Goal: Task Accomplishment & Management: Manage account settings

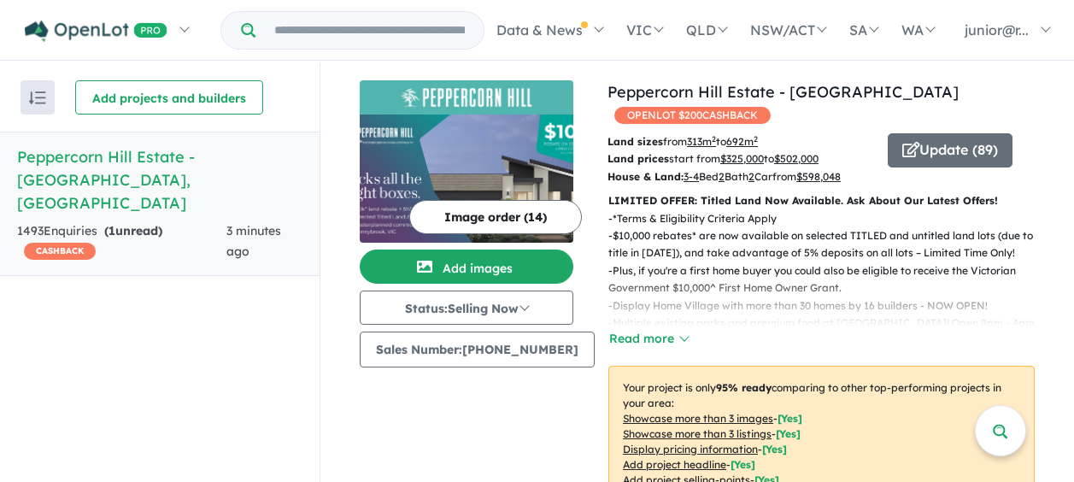
scroll to position [3, 0]
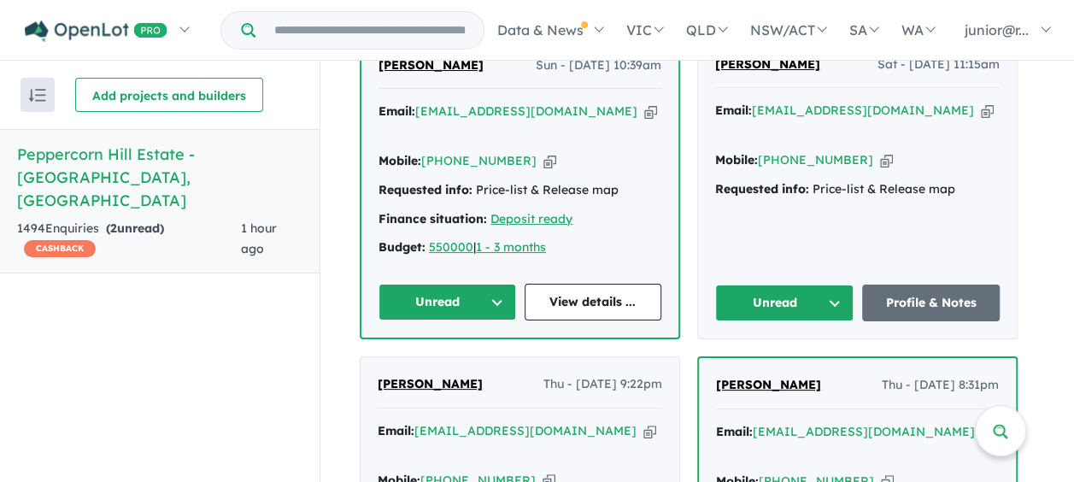
scroll to position [744, 0]
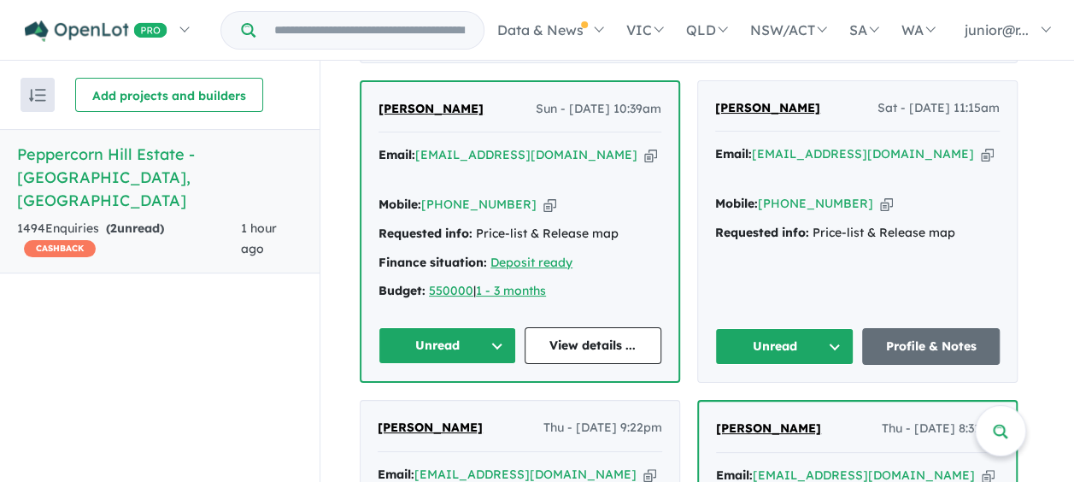
click at [754, 348] on button "Unread" at bounding box center [784, 346] width 138 height 37
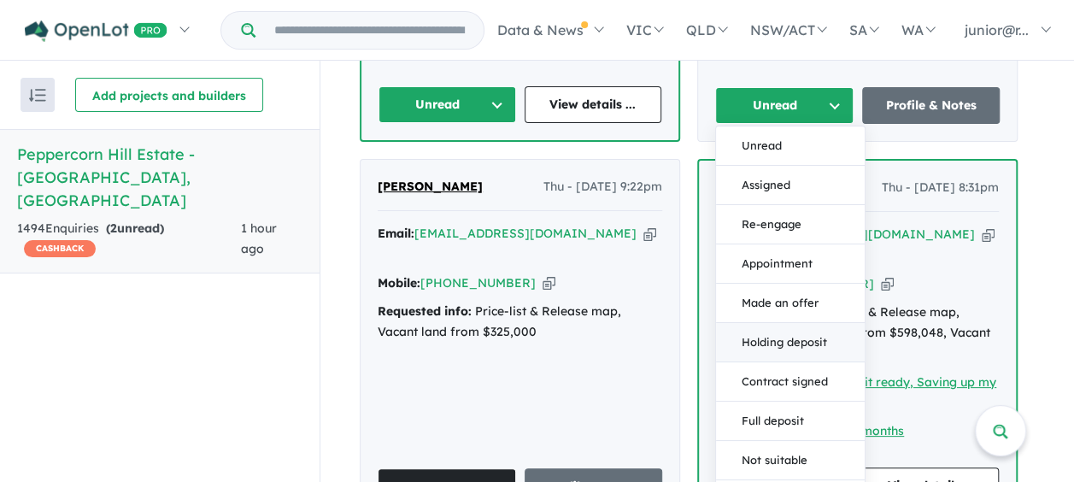
scroll to position [1148, 0]
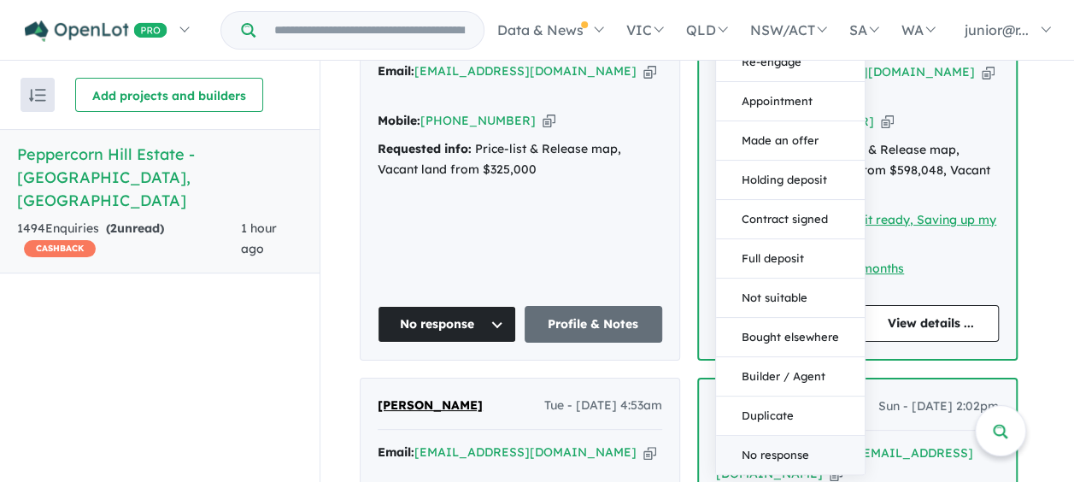
click at [790, 448] on button "No response" at bounding box center [790, 455] width 149 height 38
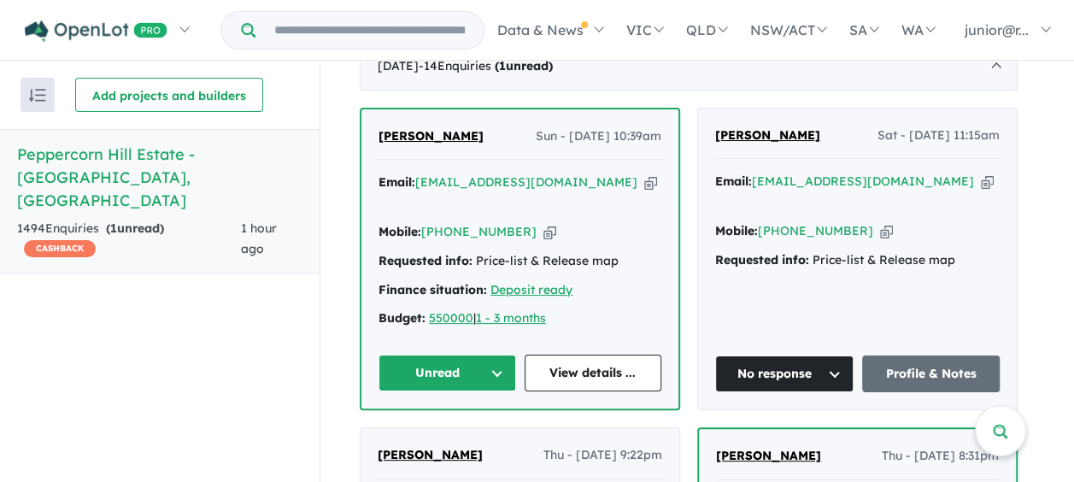
scroll to position [716, 0]
click at [494, 367] on button "Unread" at bounding box center [448, 373] width 138 height 37
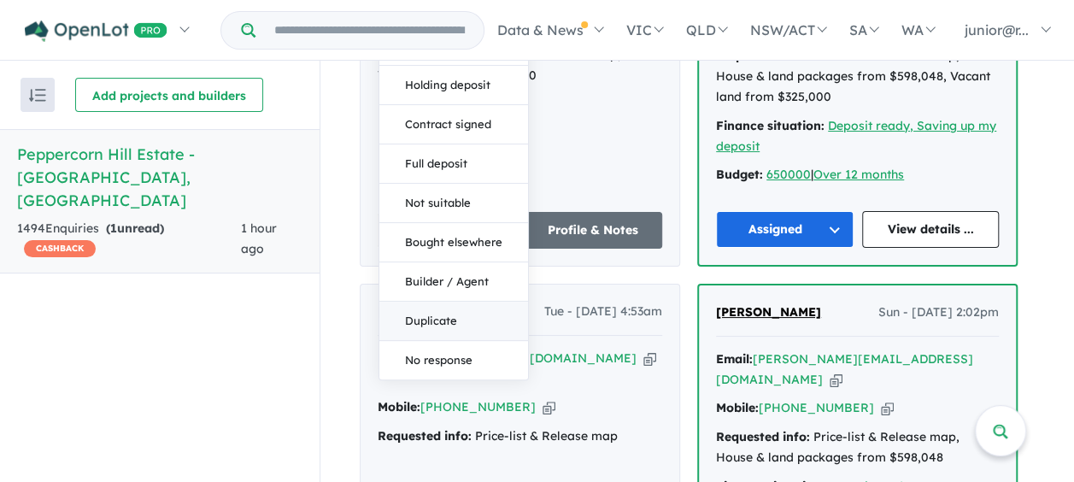
scroll to position [1242, 0]
click at [470, 358] on button "No response" at bounding box center [453, 359] width 149 height 38
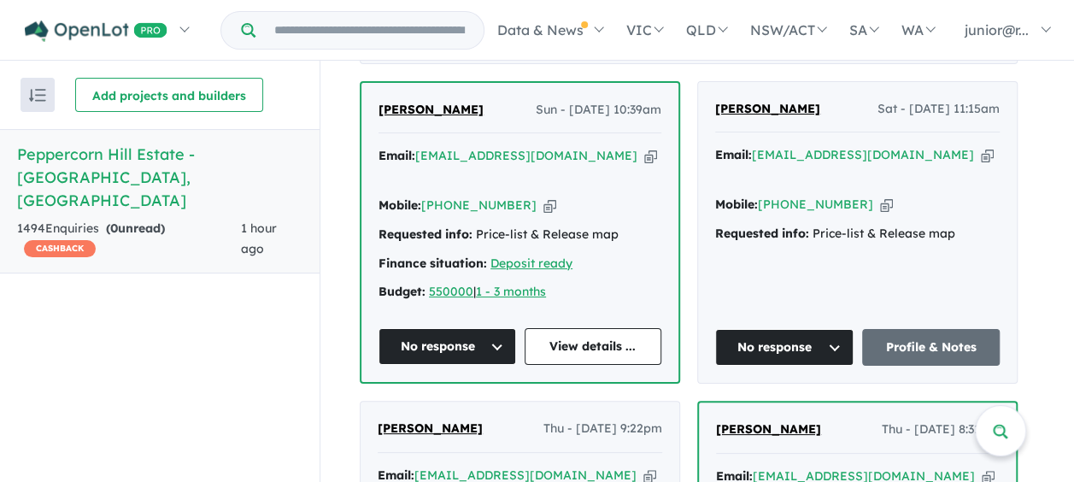
scroll to position [742, 0]
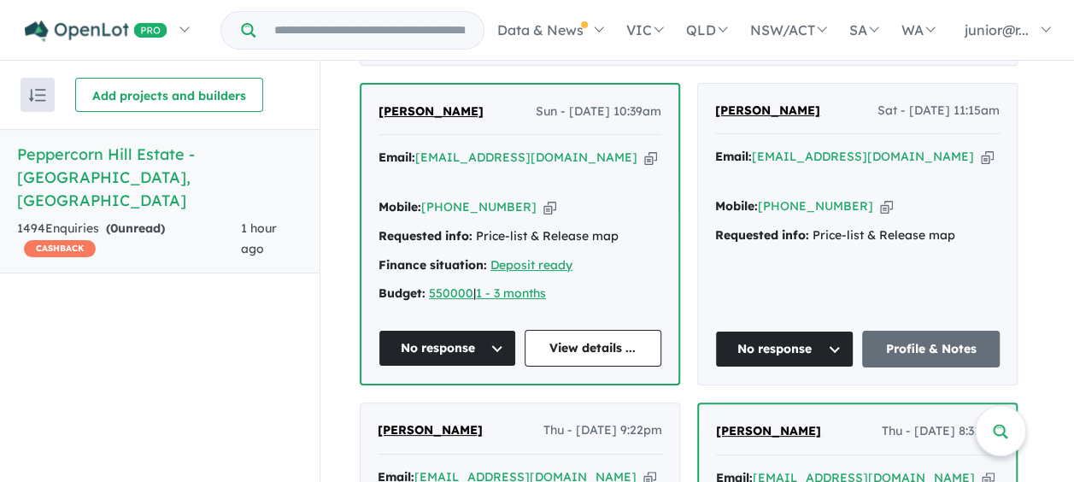
click at [981, 166] on icon "button" at bounding box center [987, 157] width 13 height 18
click at [880, 197] on icon "button" at bounding box center [886, 206] width 13 height 18
click at [644, 166] on icon "button" at bounding box center [650, 158] width 13 height 18
click at [543, 208] on icon "button" at bounding box center [549, 207] width 13 height 18
click at [543, 207] on icon "button" at bounding box center [549, 207] width 13 height 18
